Goal: Information Seeking & Learning: Learn about a topic

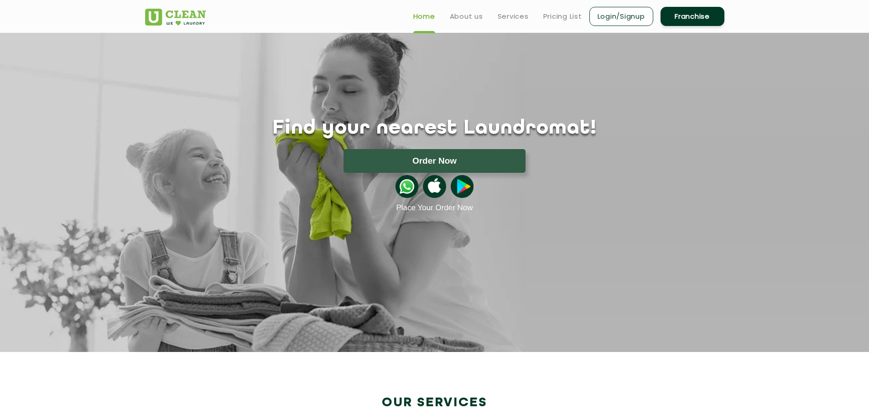
click at [716, 15] on link "Franchise" at bounding box center [692, 16] width 64 height 19
click at [216, 228] on section "Find your nearest Laundromat! Please select the location Order Now Place Your O…" at bounding box center [434, 192] width 869 height 319
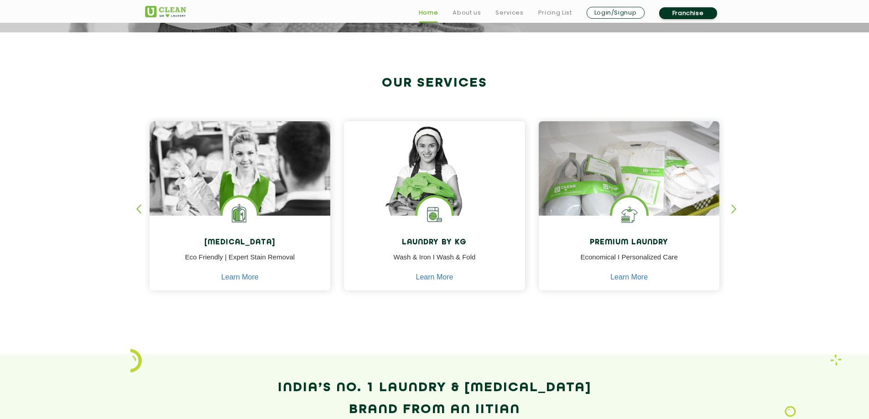
scroll to position [365, 0]
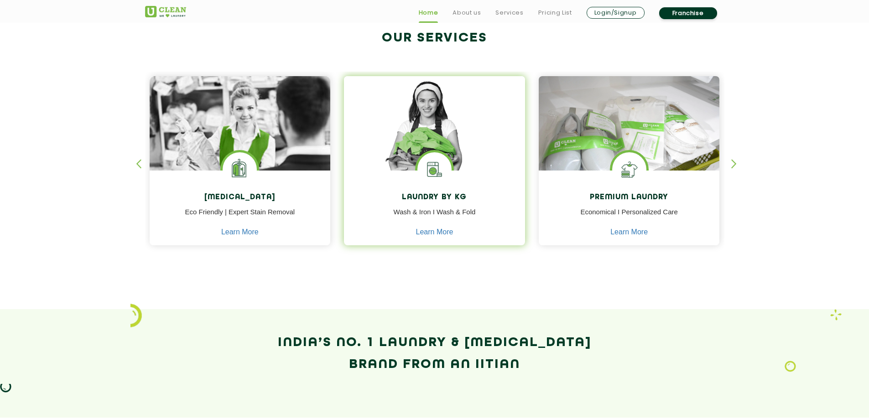
click at [449, 209] on p "Wash & Iron I Wash & Fold" at bounding box center [434, 217] width 167 height 21
click at [457, 162] on img at bounding box center [434, 136] width 181 height 120
click at [445, 233] on link "Learn More" at bounding box center [434, 232] width 37 height 8
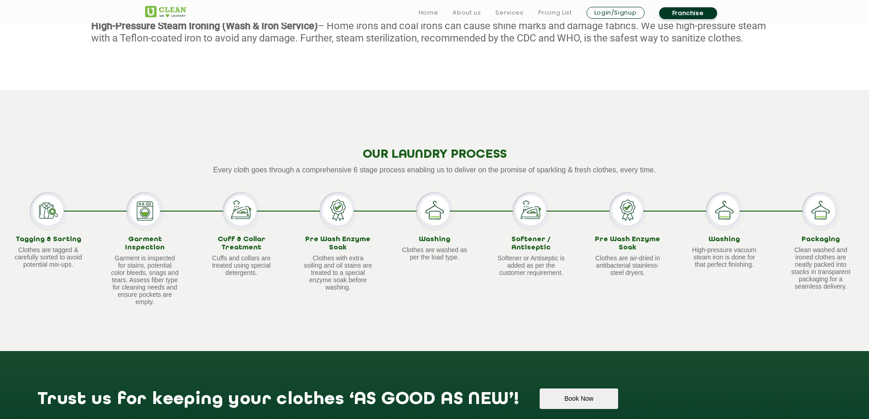
scroll to position [684, 0]
